Goal: Find specific page/section: Find specific page/section

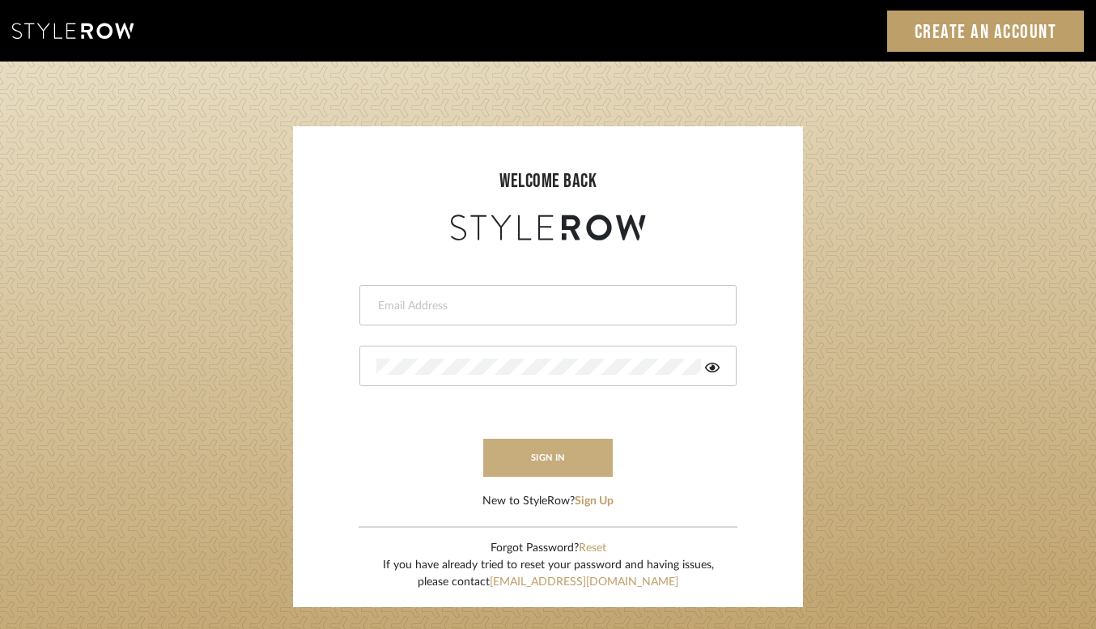
type input "[EMAIL_ADDRESS][DOMAIN_NAME]"
click at [539, 470] on button "sign in" at bounding box center [548, 458] width 130 height 38
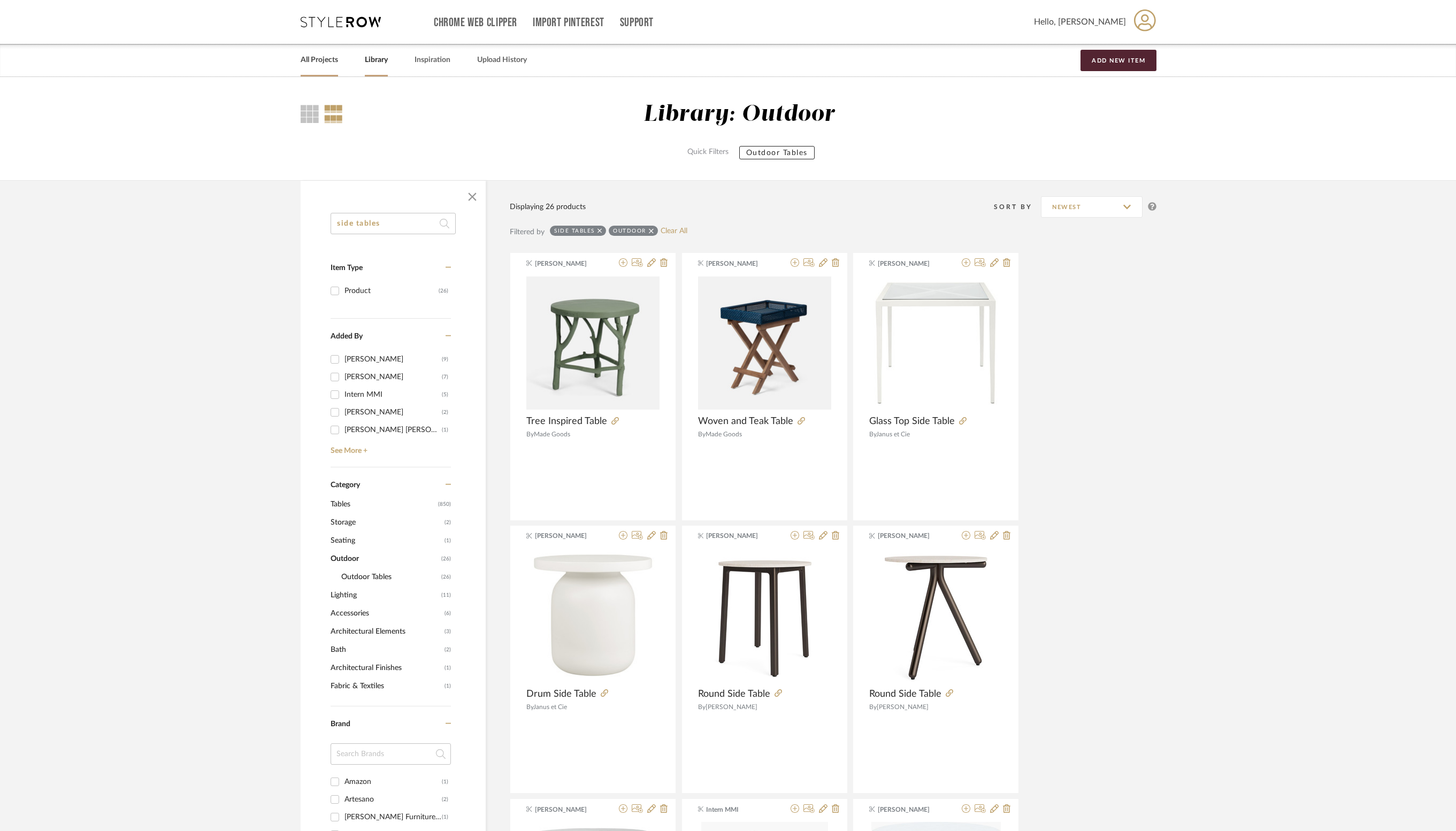
click at [307, 57] on link "All Projects" at bounding box center [319, 60] width 38 height 15
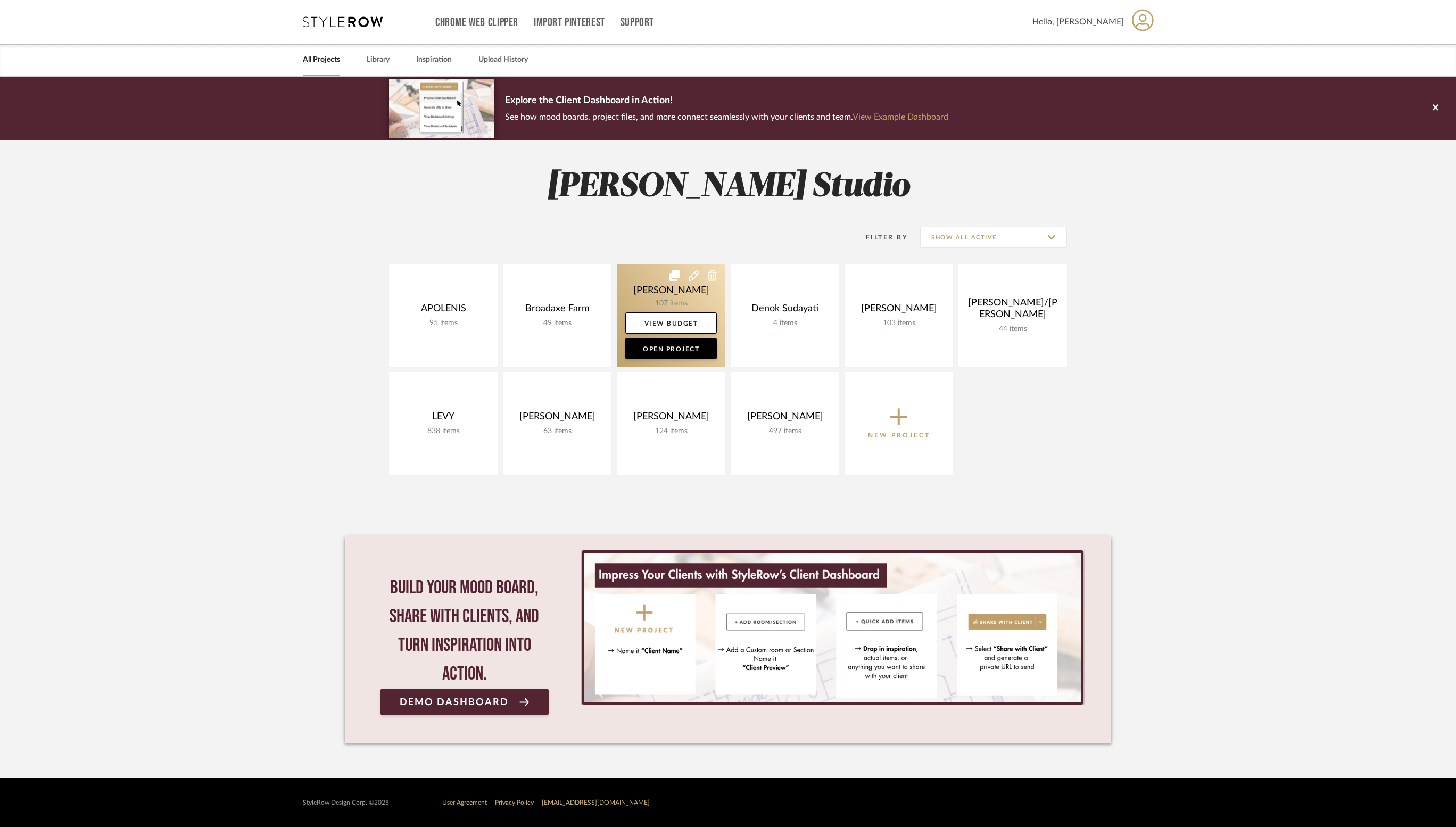
click at [644, 270] on link at bounding box center [670, 316] width 108 height 103
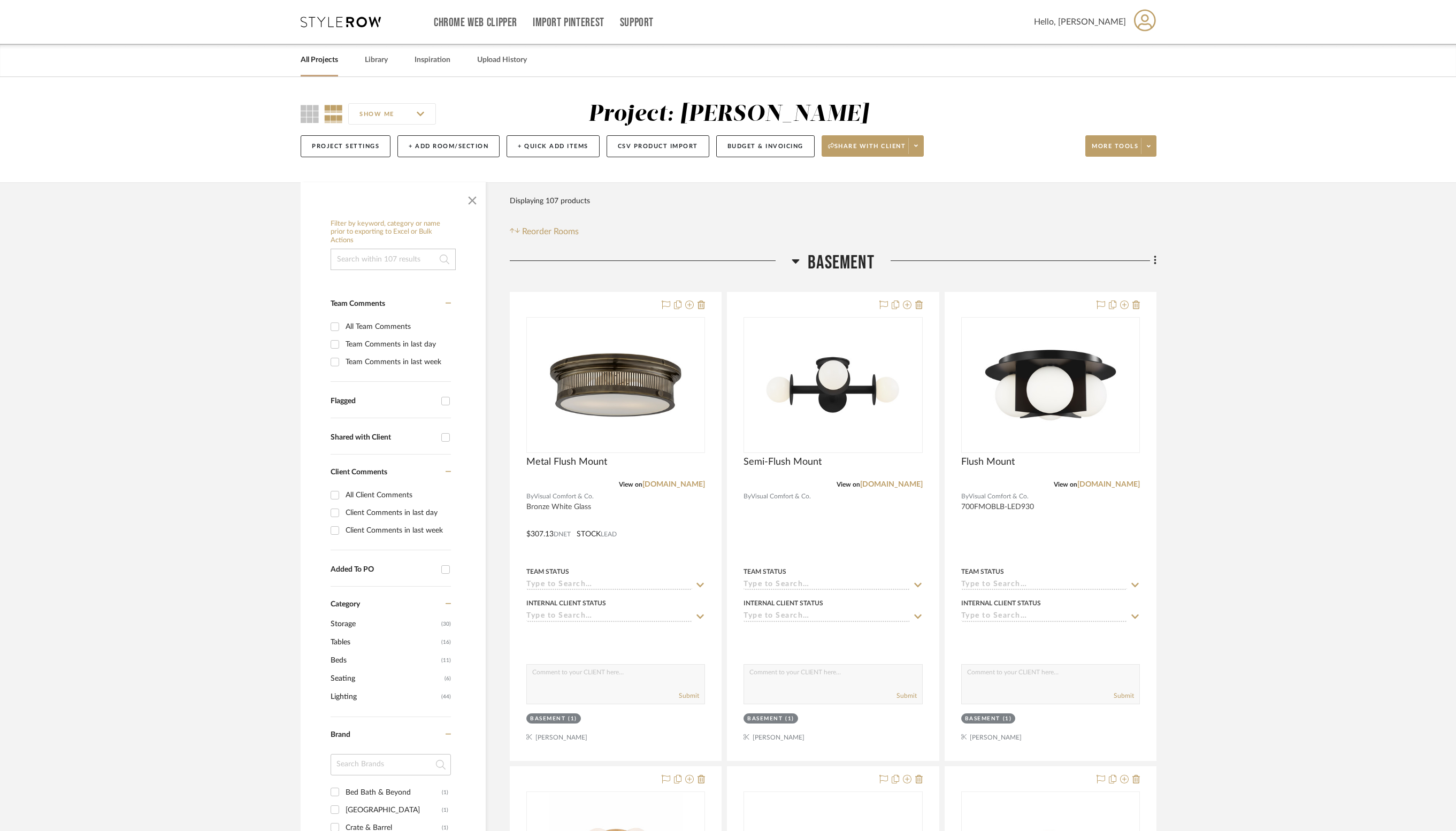
click at [857, 254] on span "Basement" at bounding box center [841, 263] width 67 height 23
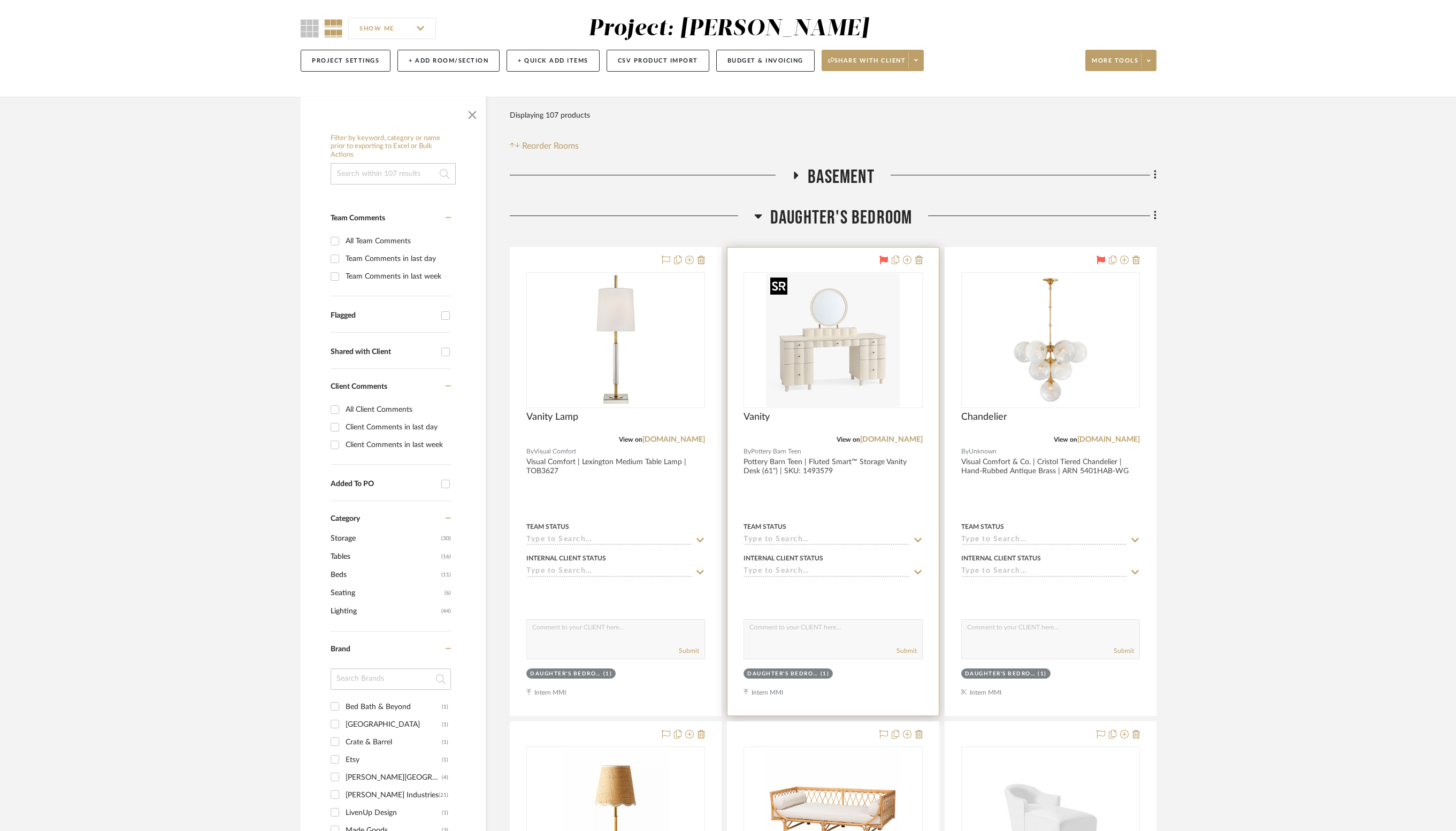
scroll to position [87, 0]
click at [1112, 435] on link "[DOMAIN_NAME]" at bounding box center [1109, 438] width 63 height 7
